Goal: Information Seeking & Learning: Check status

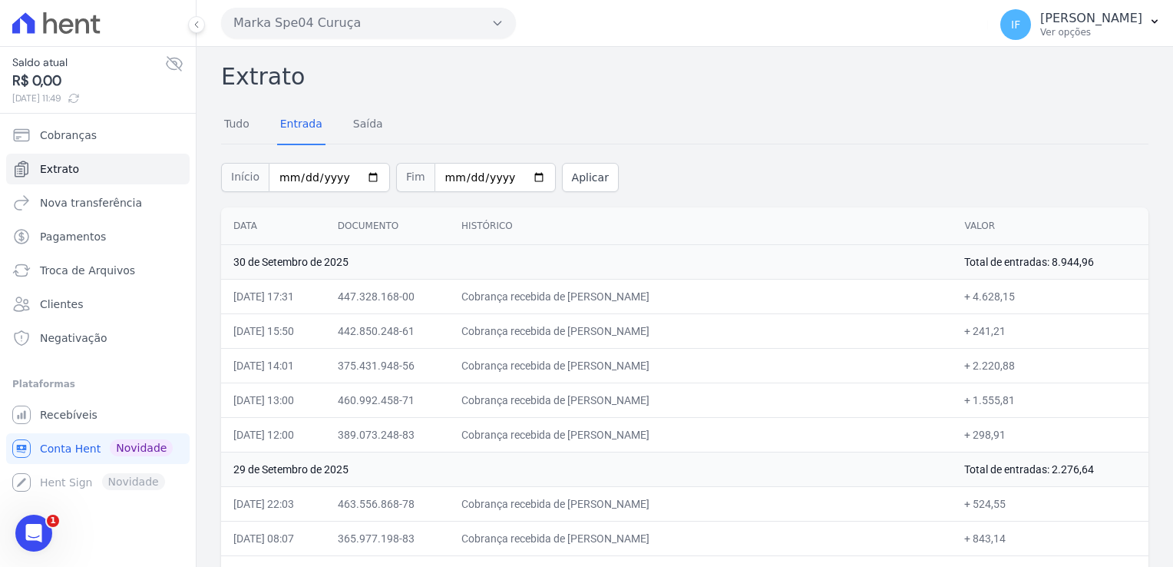
click at [373, 31] on button "Marka Spe04 Curuça" at bounding box center [368, 23] width 295 height 31
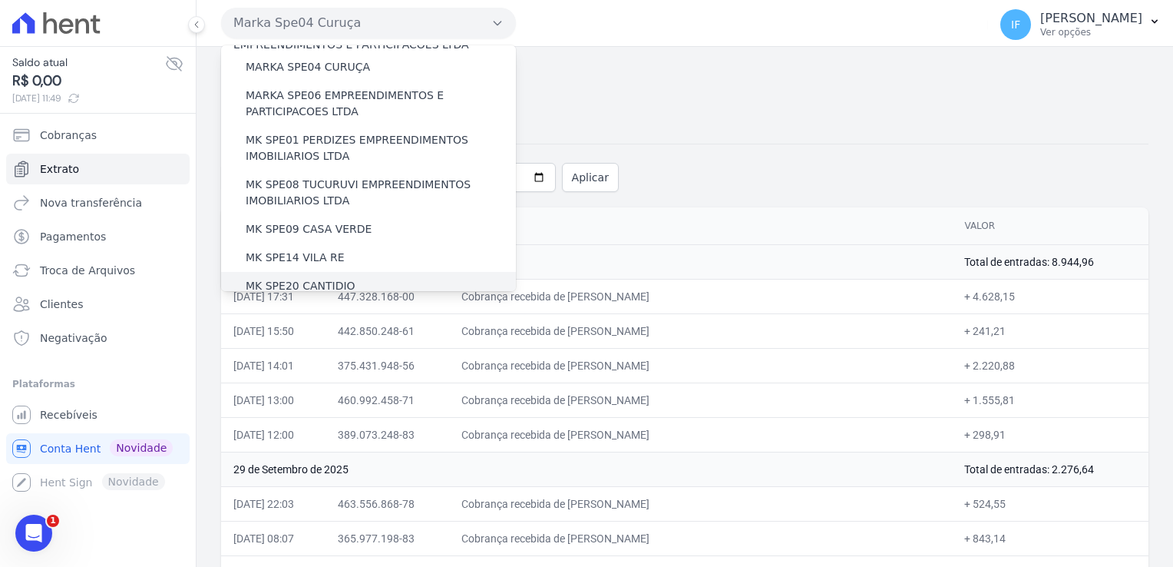
scroll to position [58, 0]
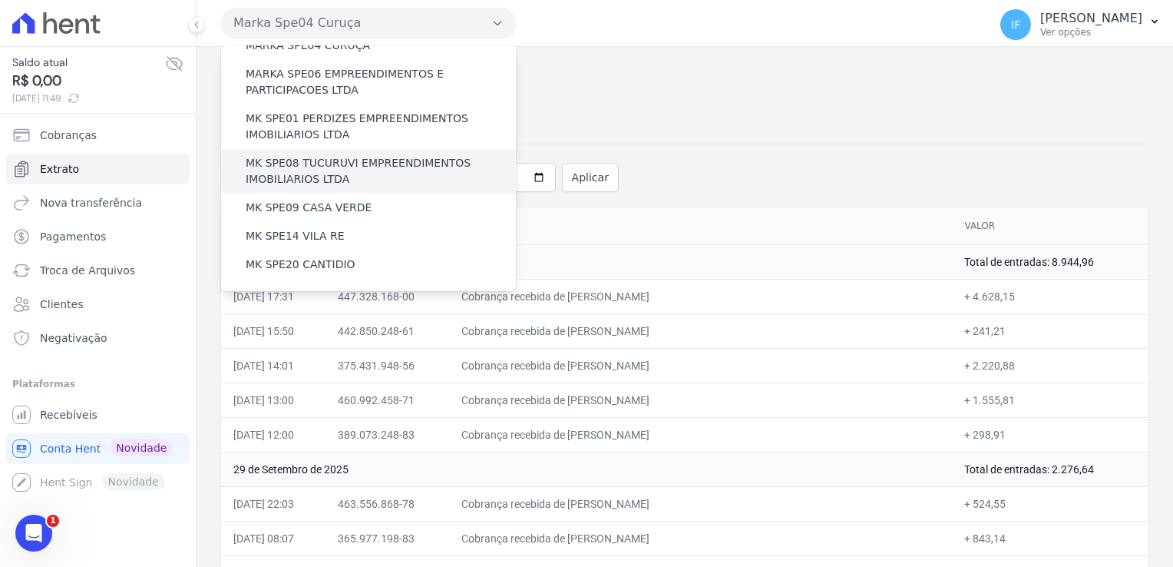
click at [267, 164] on label "MK SPE08 TUCURUVI EMPREENDIMENTOS IMOBILIARIOS LTDA" at bounding box center [381, 171] width 270 height 32
click at [0, 0] on input "MK SPE08 TUCURUVI EMPREENDIMENTOS IMOBILIARIOS LTDA" at bounding box center [0, 0] width 0 height 0
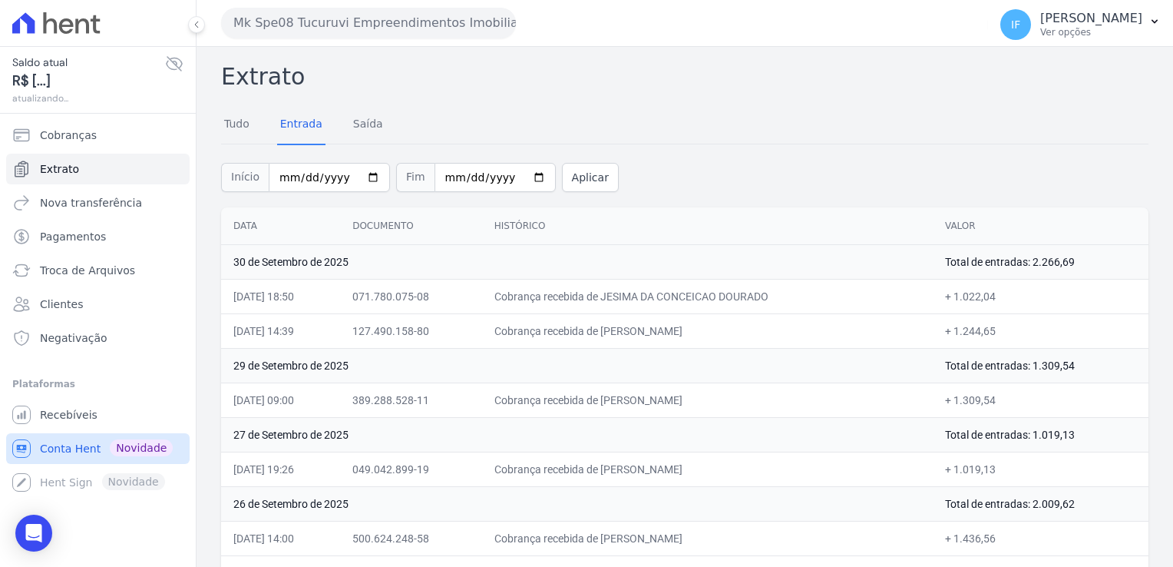
click at [70, 449] on span "Conta Hent" at bounding box center [70, 448] width 61 height 15
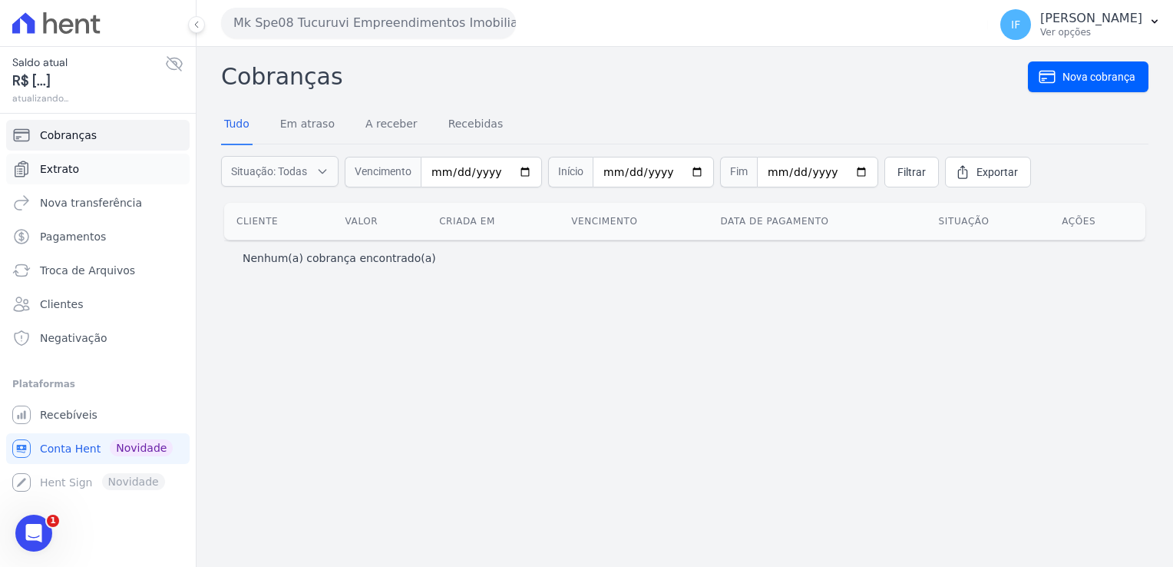
click at [74, 171] on span "Extrato" at bounding box center [59, 168] width 39 height 15
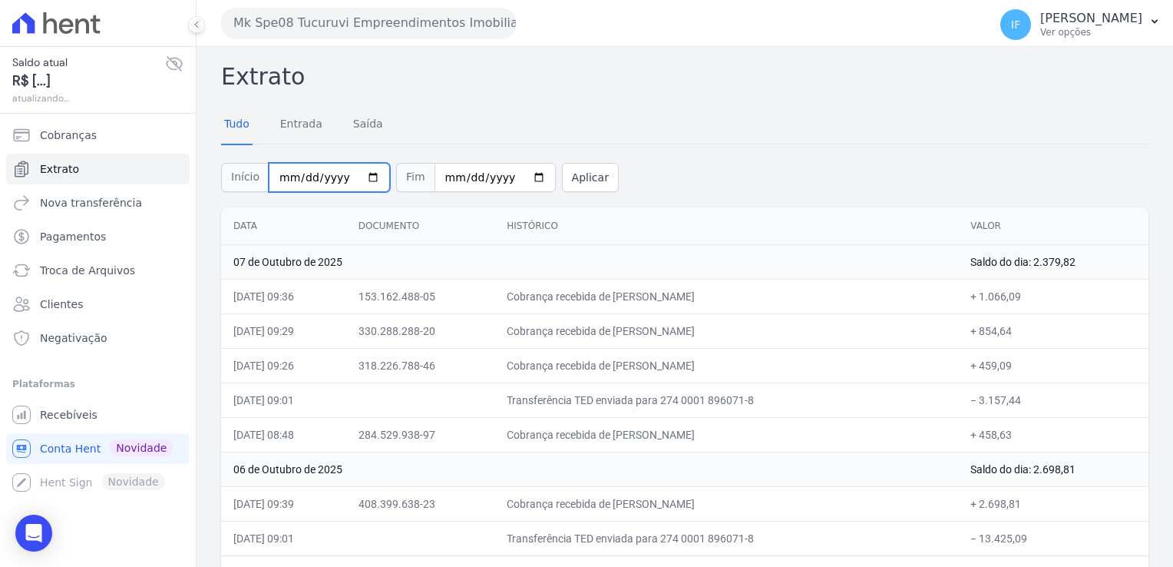
click at [363, 177] on input "[DATE]" at bounding box center [329, 177] width 121 height 29
type input "[DATE]"
click at [479, 177] on input "[DATE]" at bounding box center [495, 177] width 121 height 29
click at [514, 180] on input "[DATE]" at bounding box center [495, 177] width 121 height 29
type input "2025-09-30"
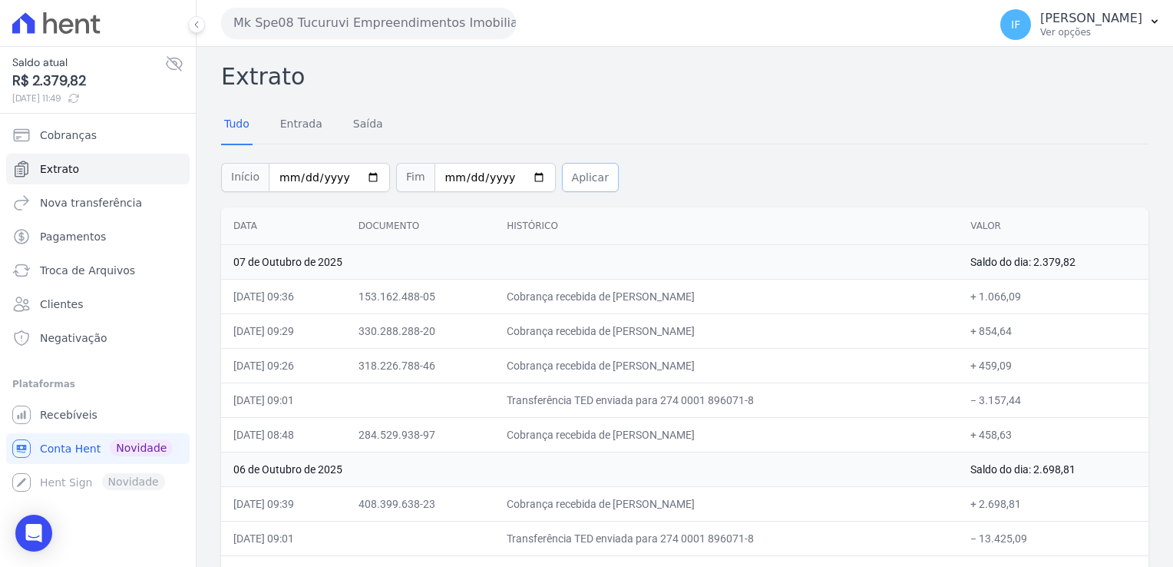
click at [568, 174] on button "Aplicar" at bounding box center [590, 177] width 57 height 29
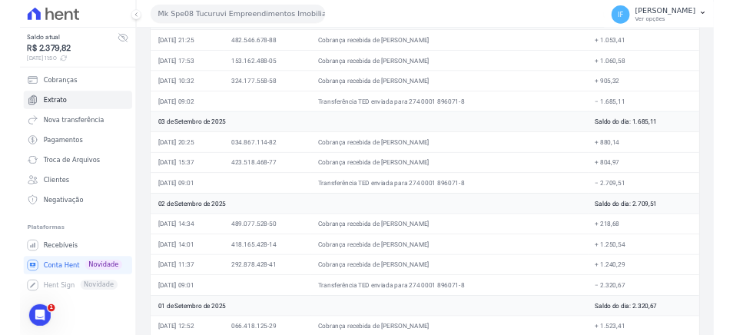
scroll to position [4195, 0]
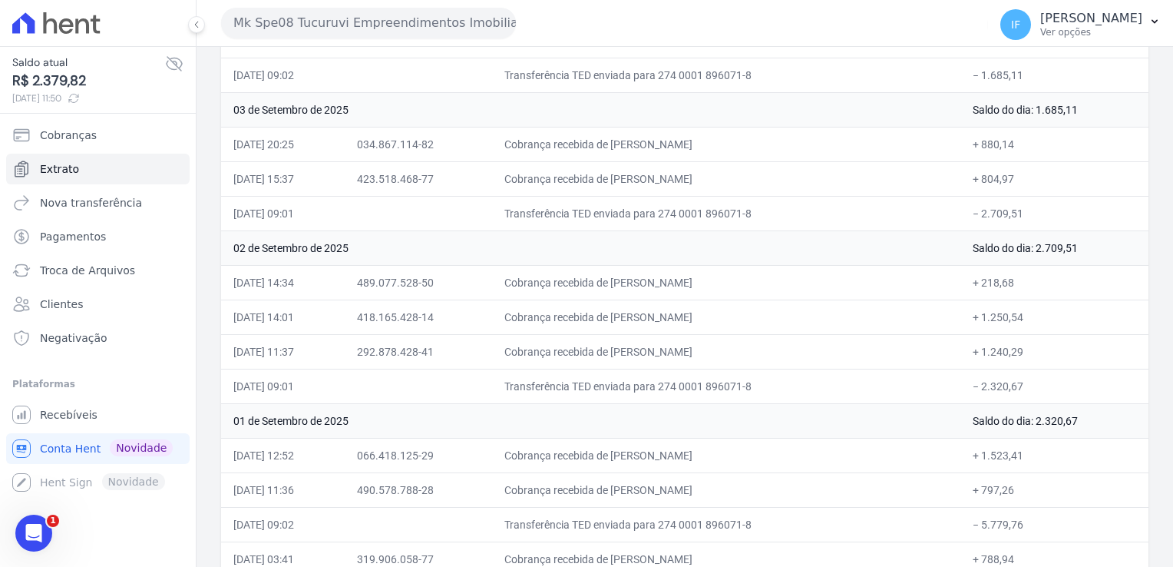
drag, startPoint x: 226, startPoint y: 67, endPoint x: 1010, endPoint y: 532, distance: 912.3
drag, startPoint x: 1010, startPoint y: 532, endPoint x: 985, endPoint y: 537, distance: 25.8
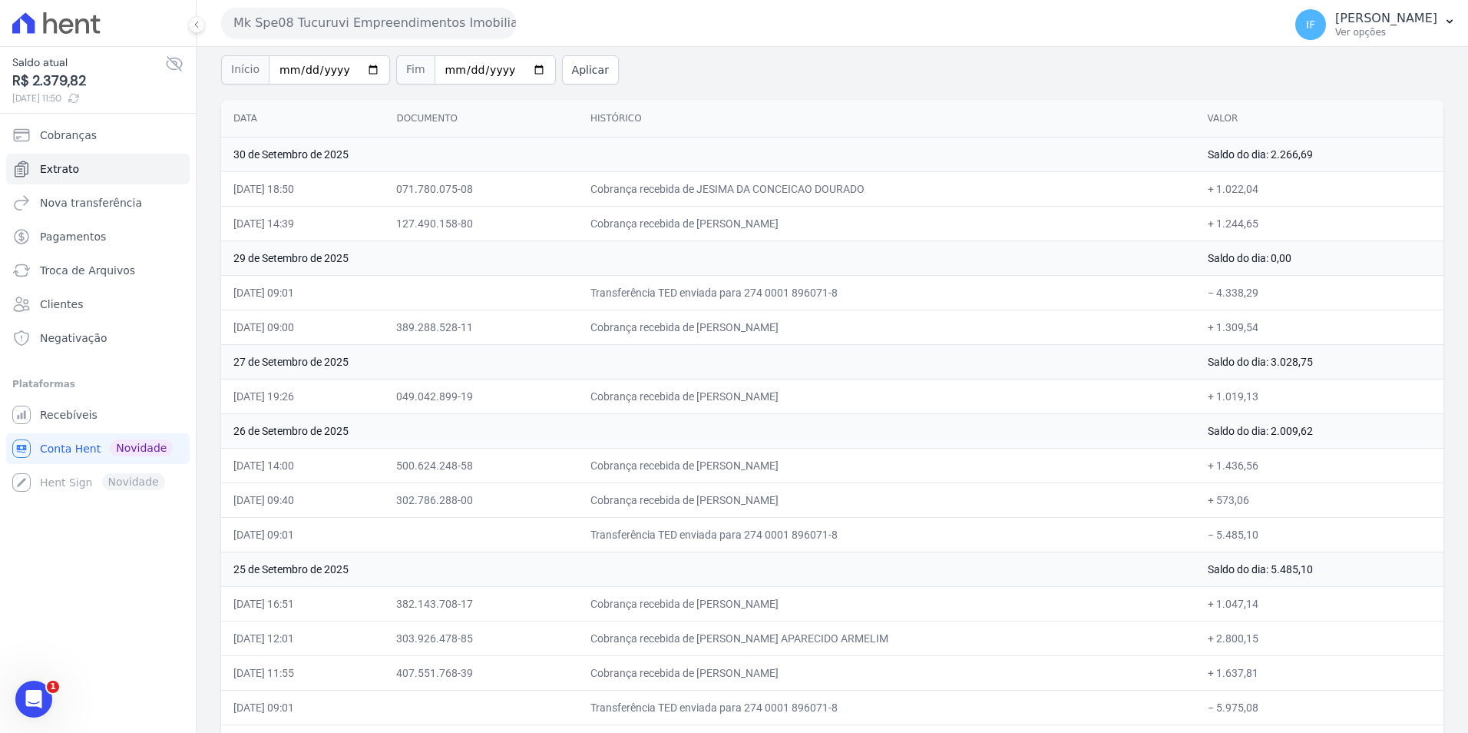
scroll to position [0, 0]
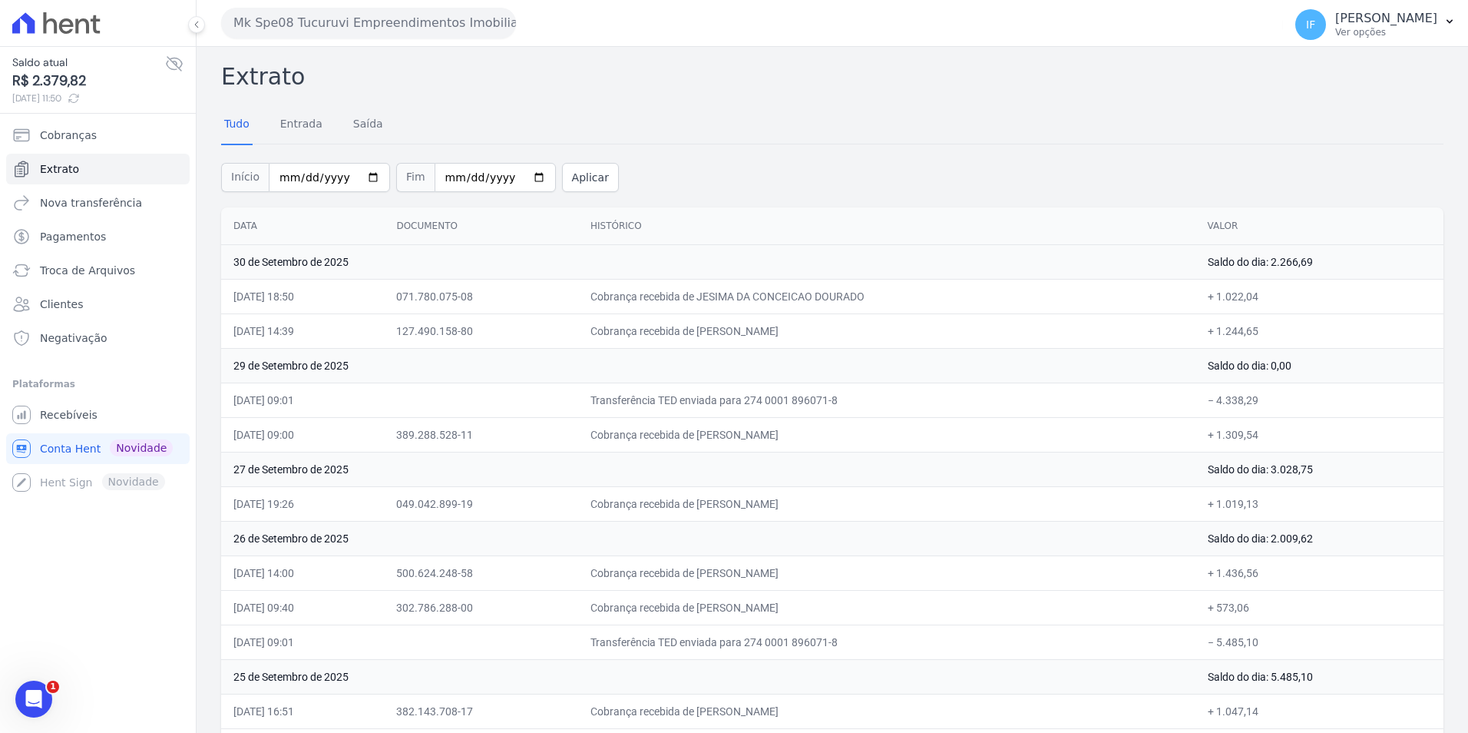
click at [448, 120] on div "Tudo Entrada Saída" at bounding box center [832, 125] width 1222 height 38
click at [299, 125] on link "Entrada" at bounding box center [301, 125] width 48 height 40
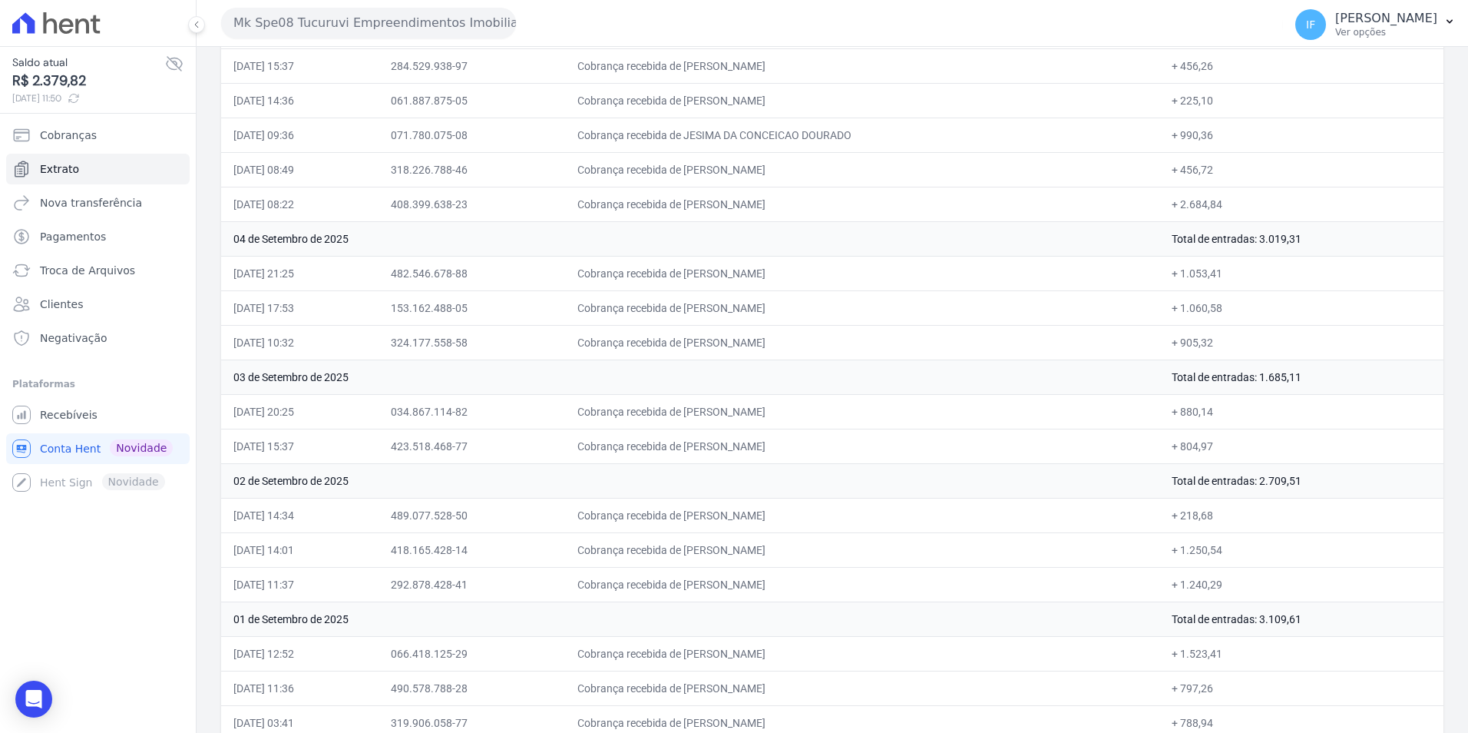
scroll to position [3291, 0]
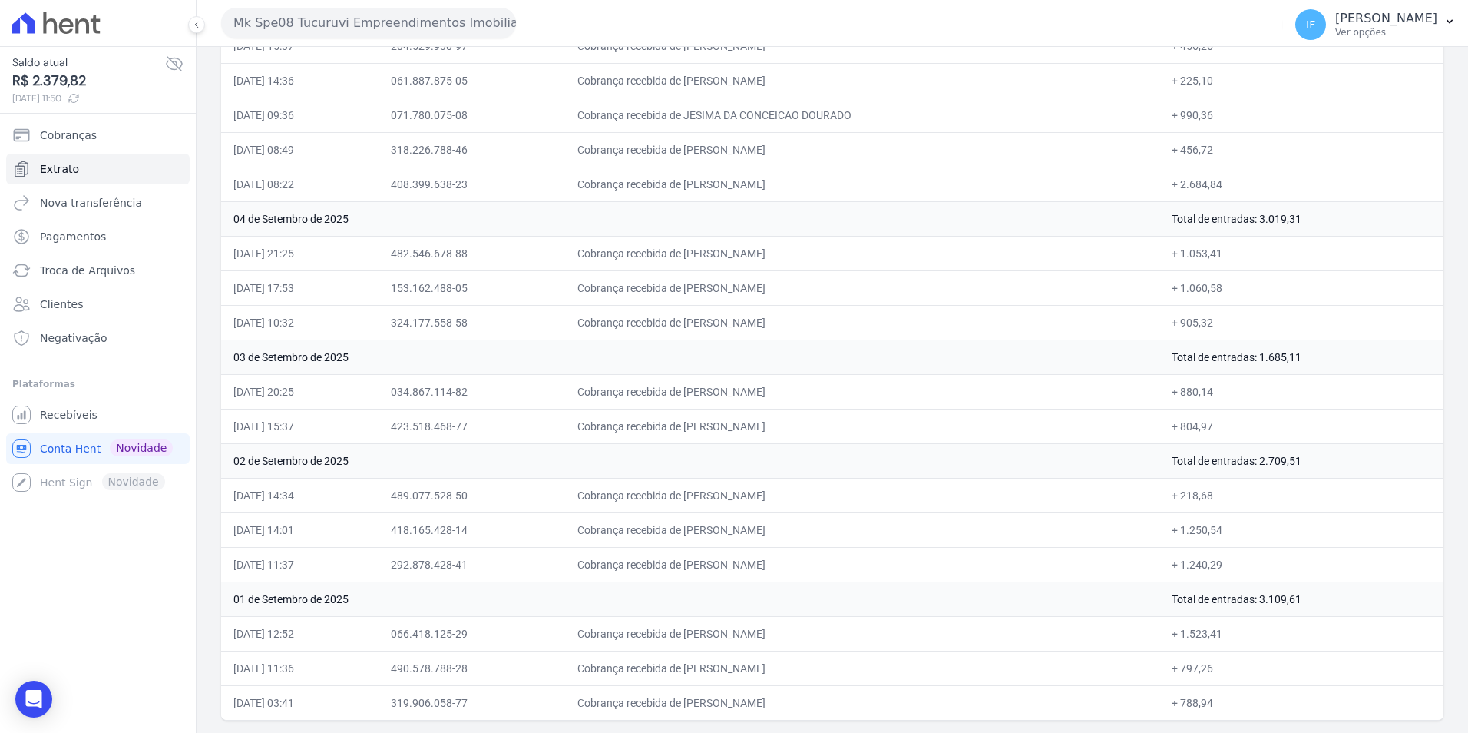
drag, startPoint x: 223, startPoint y: 72, endPoint x: 1334, endPoint y: 714, distance: 1283.8
copy div "Extrato Tudo Entrada Saída Início Fim Aplicar Data Documento Histórico Valor 30…"
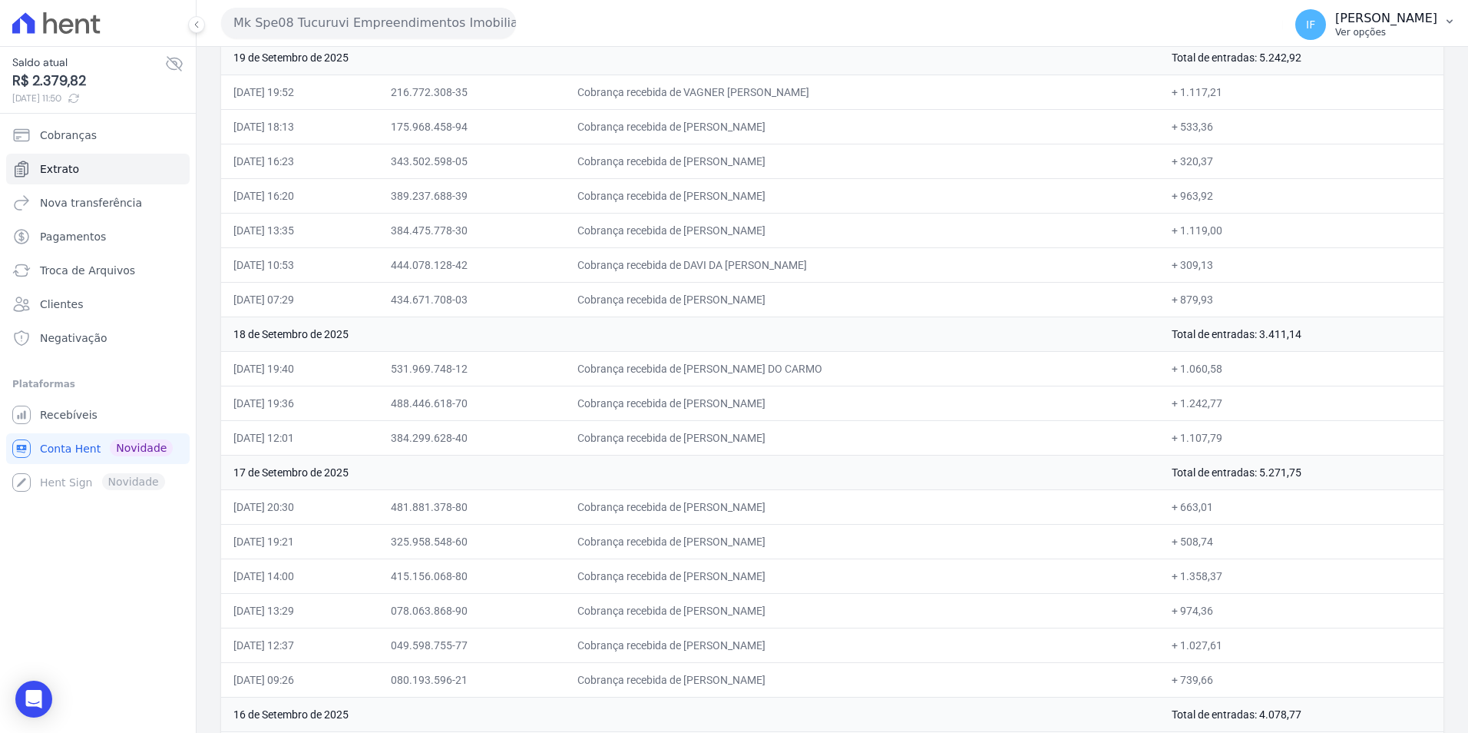
scroll to position [1448, 0]
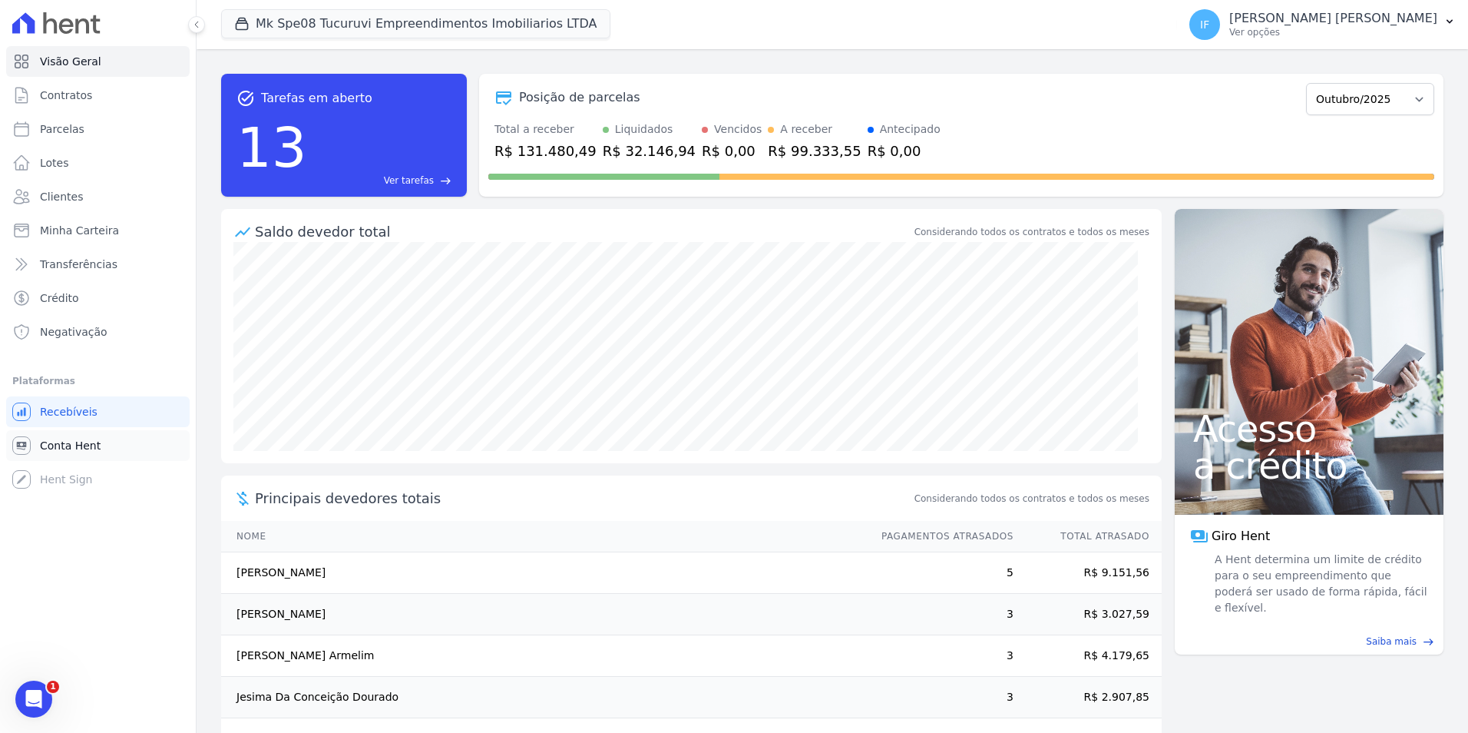
click at [78, 451] on span "Conta Hent" at bounding box center [70, 445] width 61 height 15
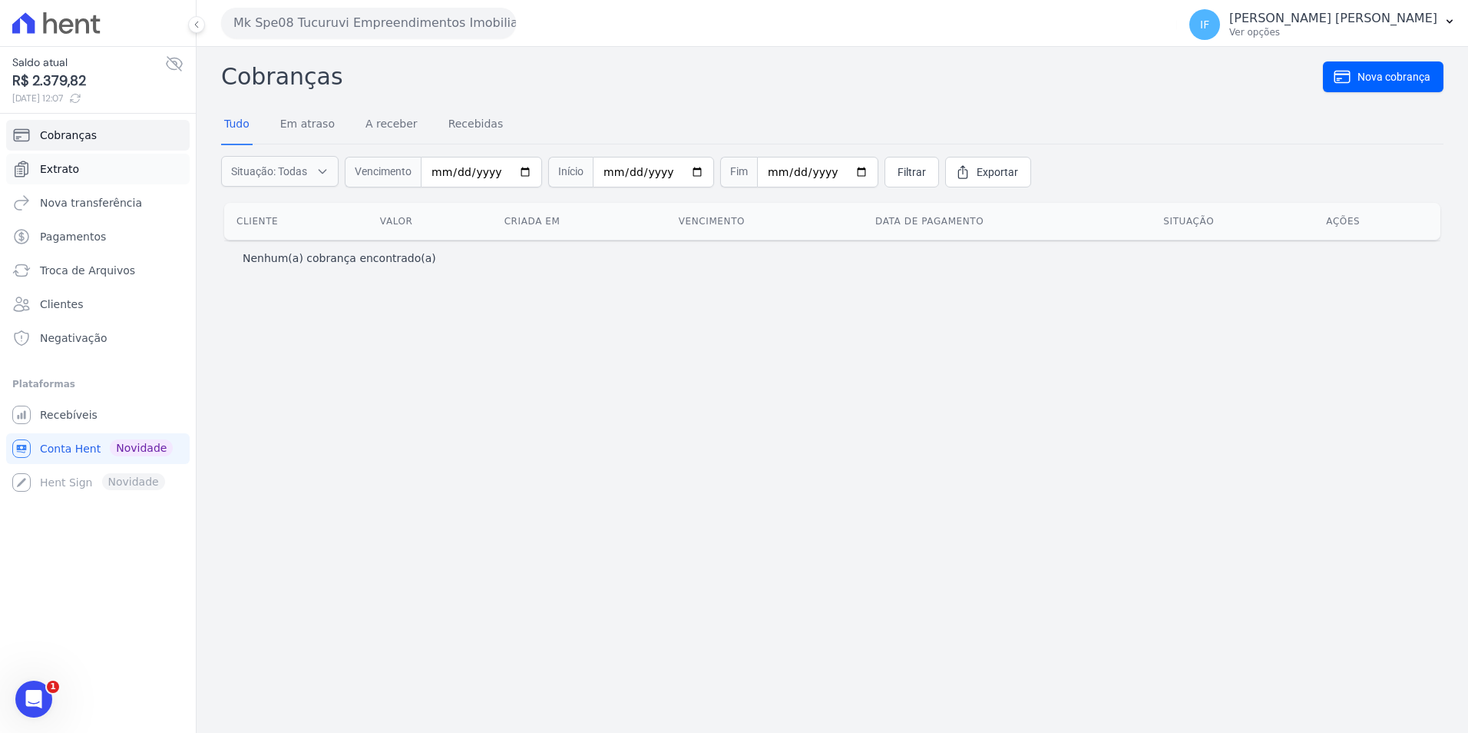
click at [87, 174] on link "Extrato" at bounding box center [98, 169] width 184 height 31
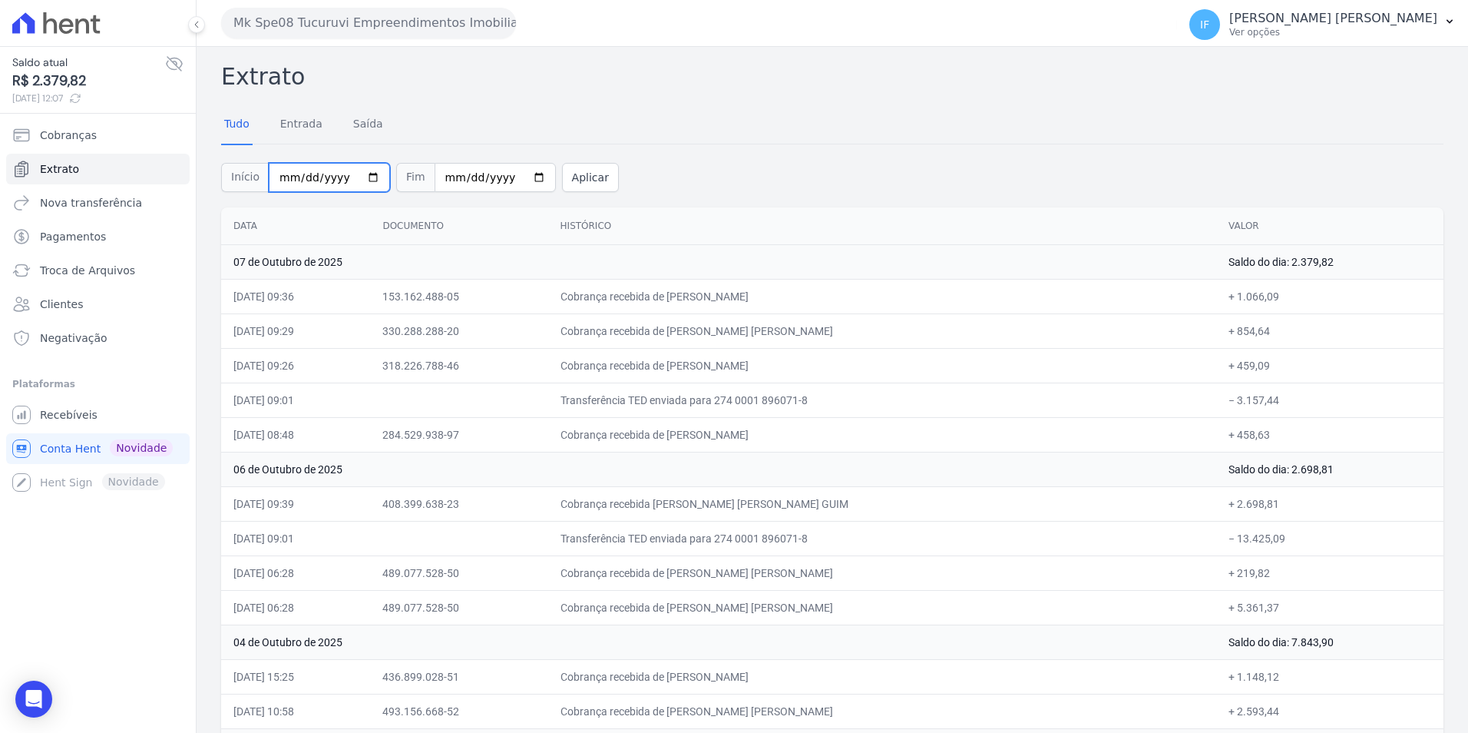
click at [359, 177] on input "[DATE]" at bounding box center [329, 177] width 121 height 29
type input "[DATE]"
click at [569, 178] on button "Aplicar" at bounding box center [590, 177] width 57 height 29
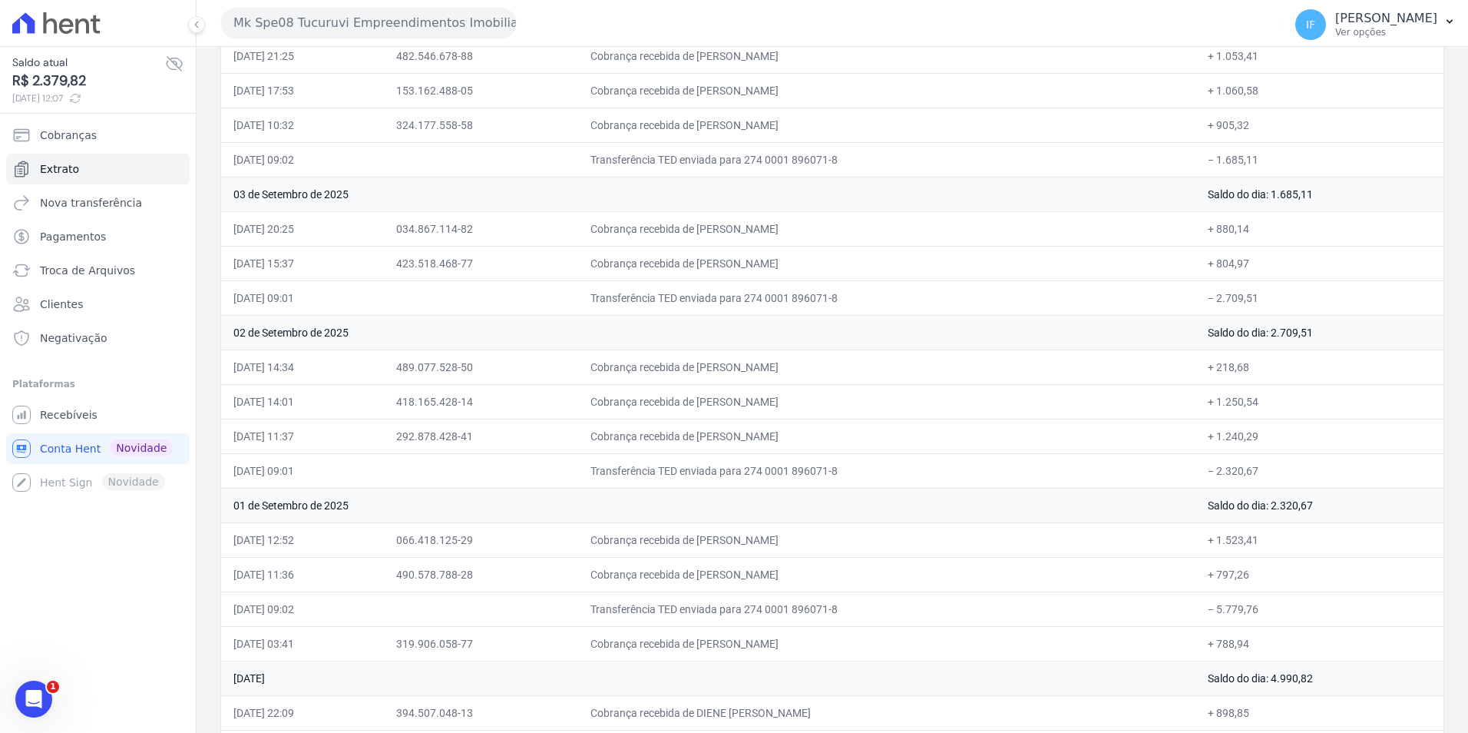
scroll to position [5399, 0]
